Goal: Information Seeking & Learning: Check status

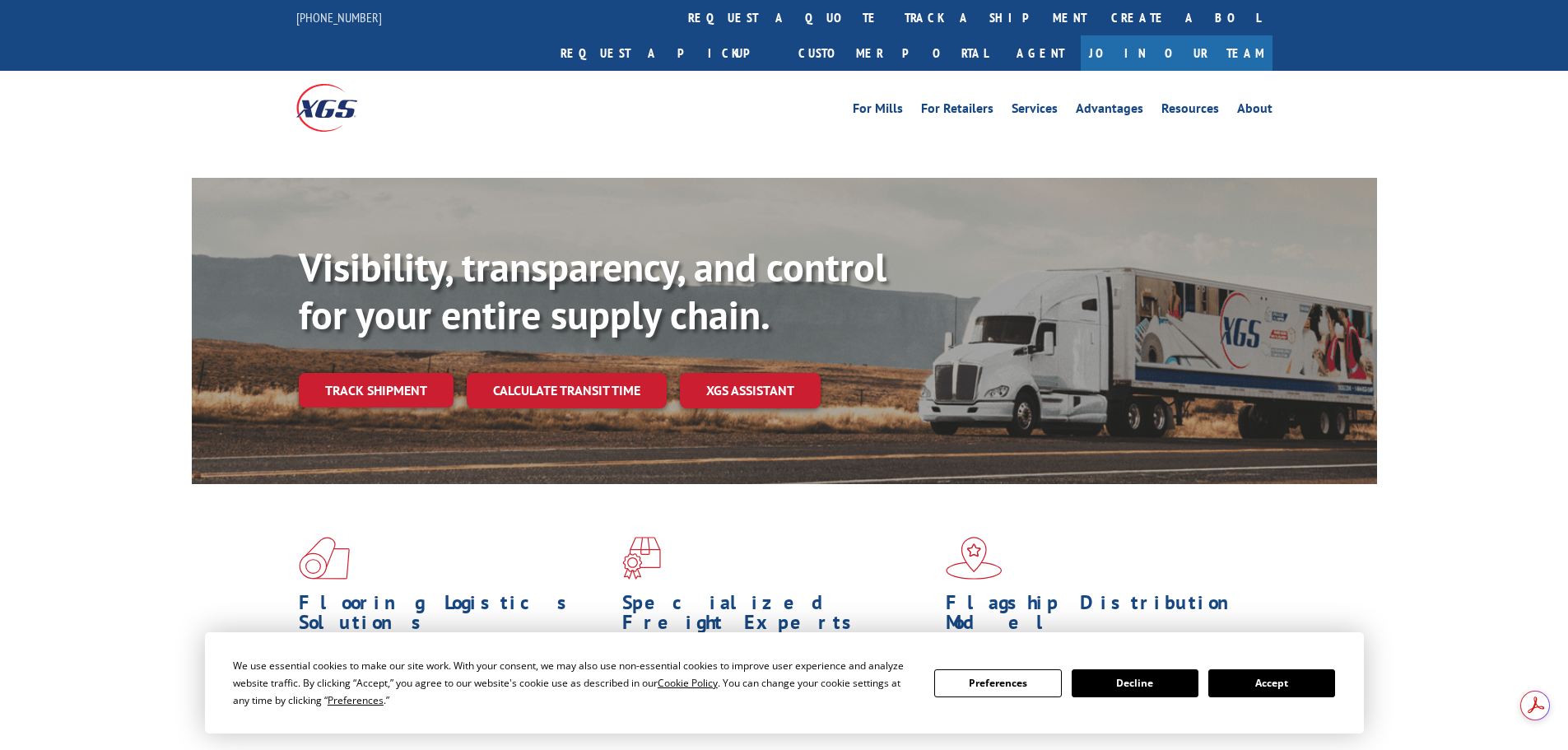
drag, startPoint x: 761, startPoint y: 20, endPoint x: 760, endPoint y: 47, distance: 27.0
click at [893, 20] on link "track a shipment" at bounding box center [995, 18] width 206 height 35
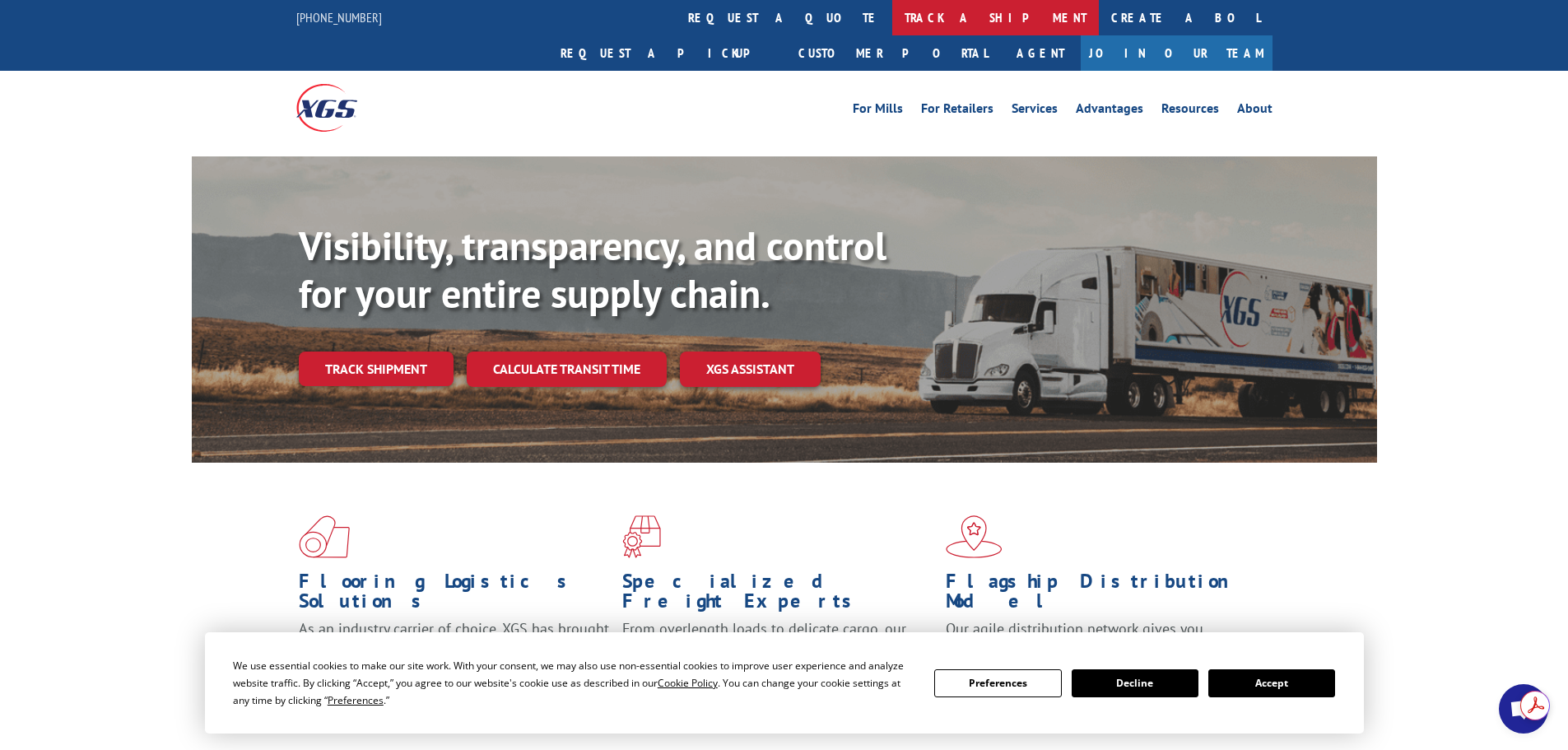
click at [893, 12] on link "track a shipment" at bounding box center [995, 18] width 206 height 35
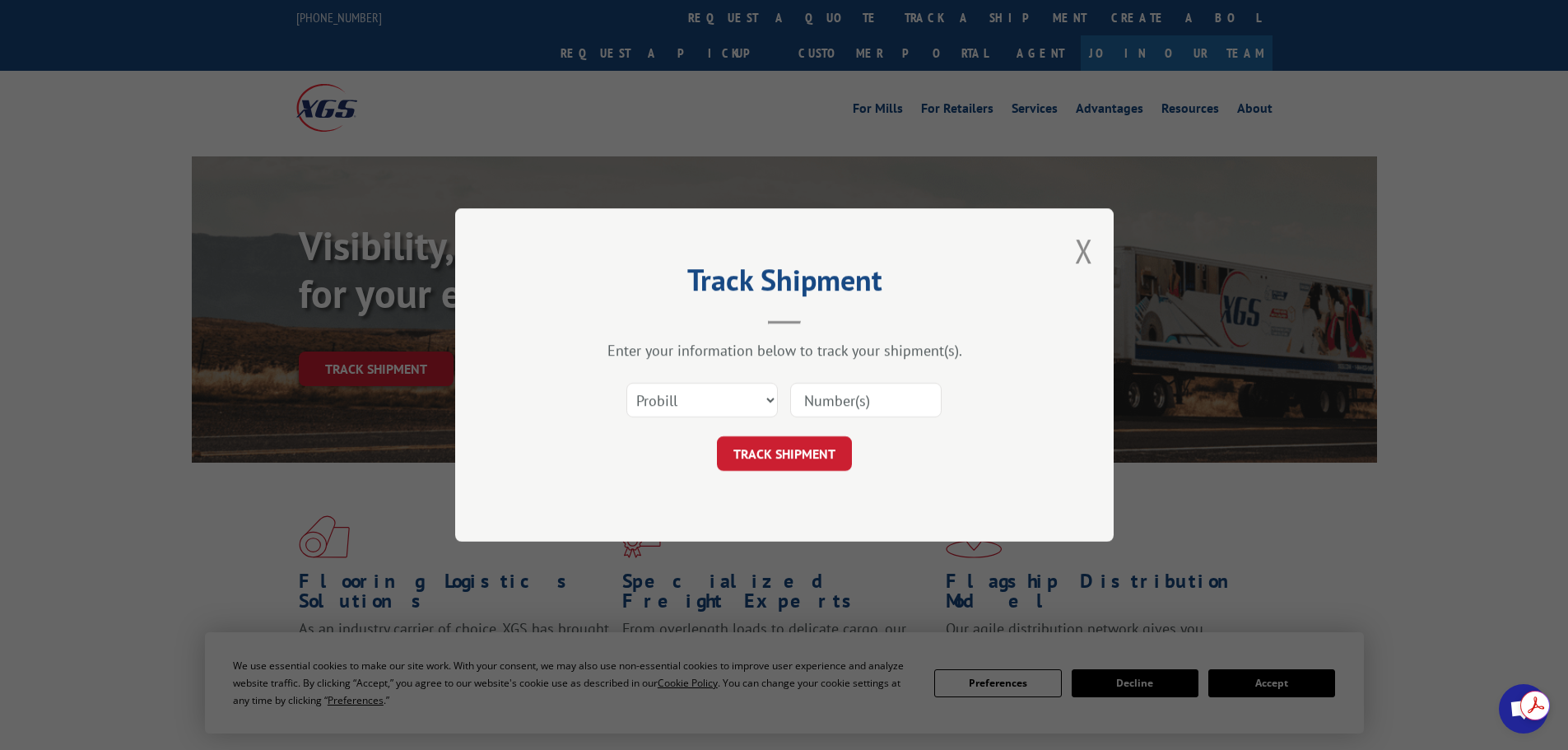
click at [868, 396] on input at bounding box center [867, 400] width 152 height 35
paste input "17621383"
type input "17621383"
click at [804, 488] on div "Track Shipment Enter your information below to track your shipment(s). Select c…" at bounding box center [785, 375] width 659 height 333
click at [826, 445] on button "TRACK SHIPMENT" at bounding box center [785, 453] width 135 height 35
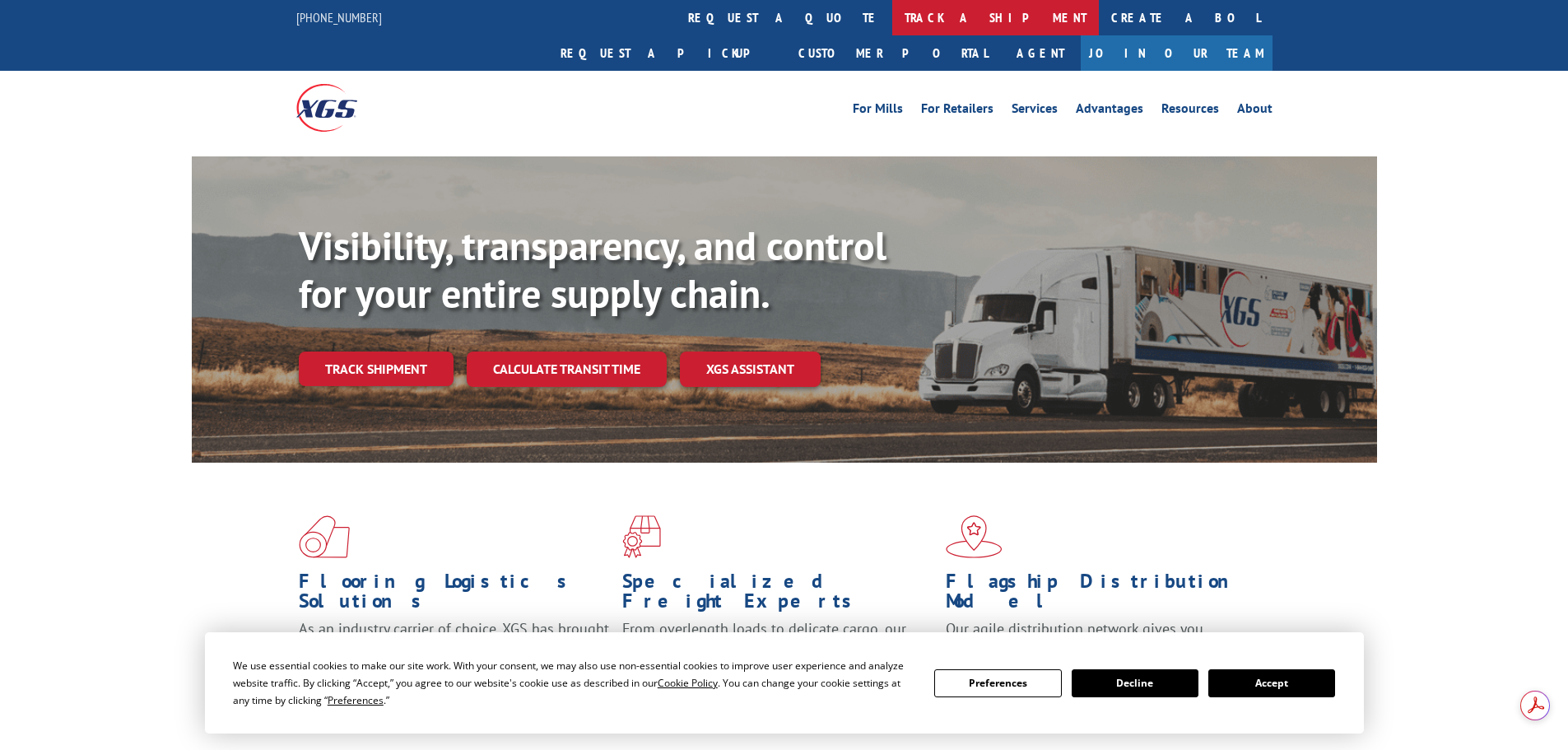
click at [893, 8] on link "track a shipment" at bounding box center [995, 18] width 206 height 35
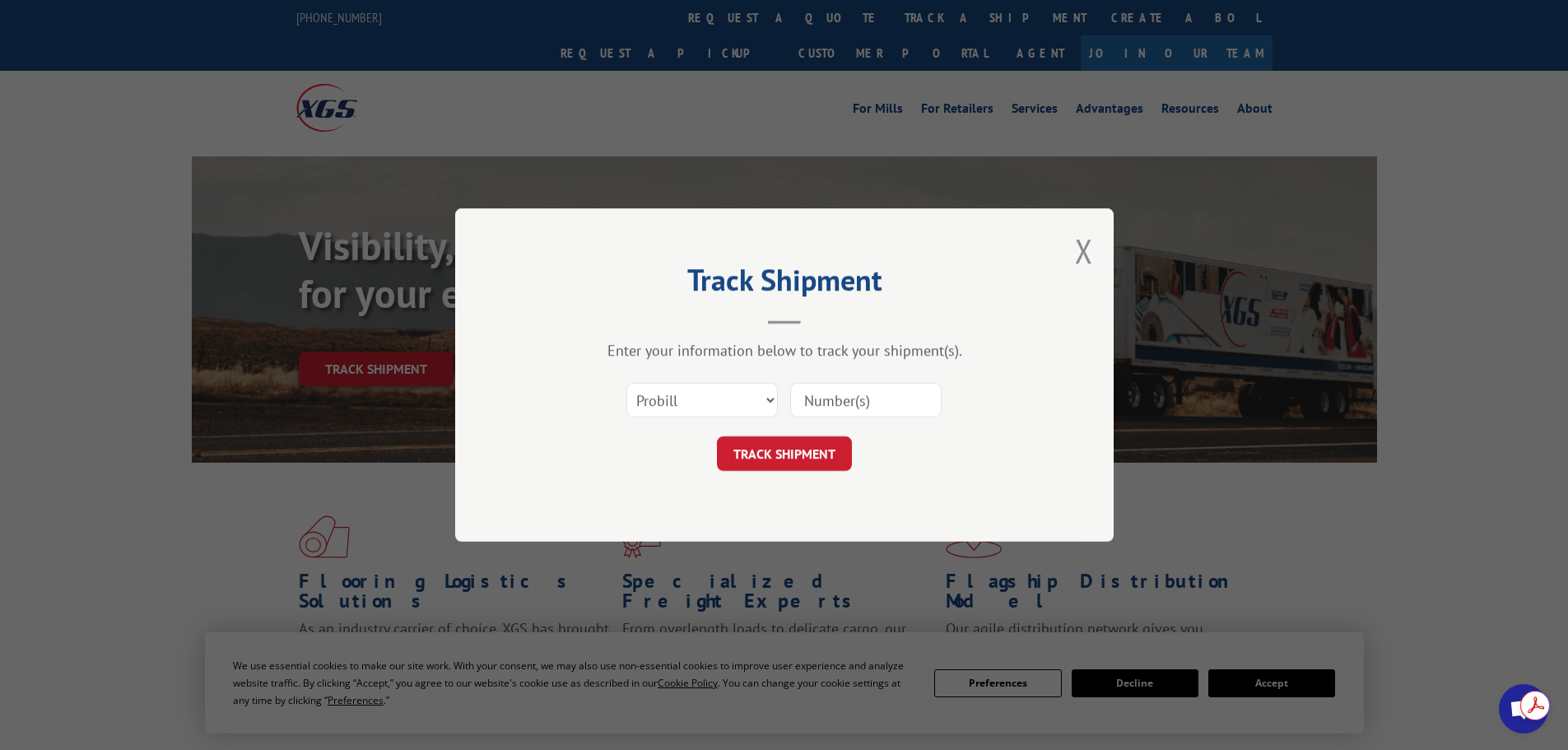
click at [829, 400] on input at bounding box center [867, 400] width 152 height 35
paste input "17690026"
type input "17690026"
click at [819, 441] on button "TRACK SHIPMENT" at bounding box center [785, 453] width 135 height 35
